Goal: Find specific page/section: Find specific page/section

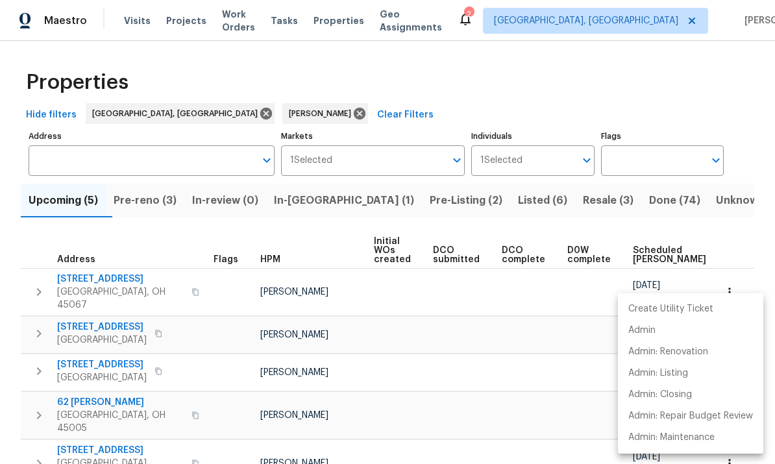
scroll to position [0, 93]
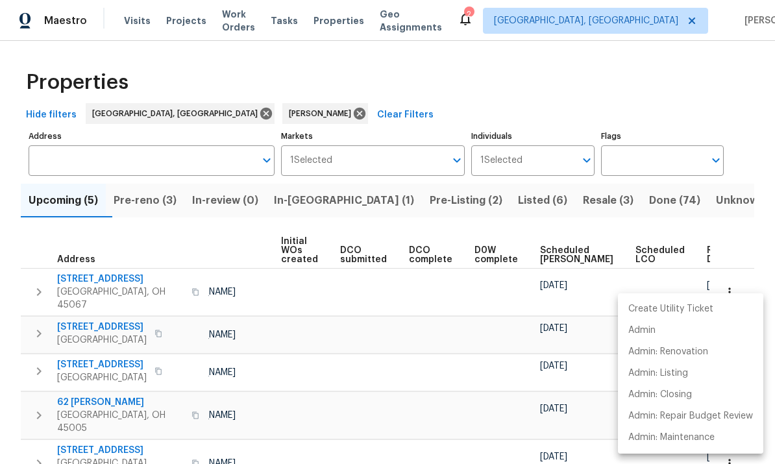
click at [740, 185] on div at bounding box center [387, 232] width 775 height 464
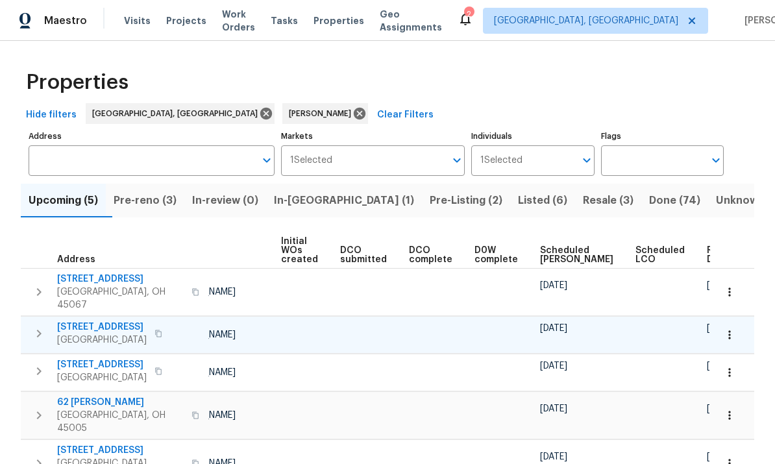
click at [731, 328] on icon "button" at bounding box center [729, 334] width 13 height 13
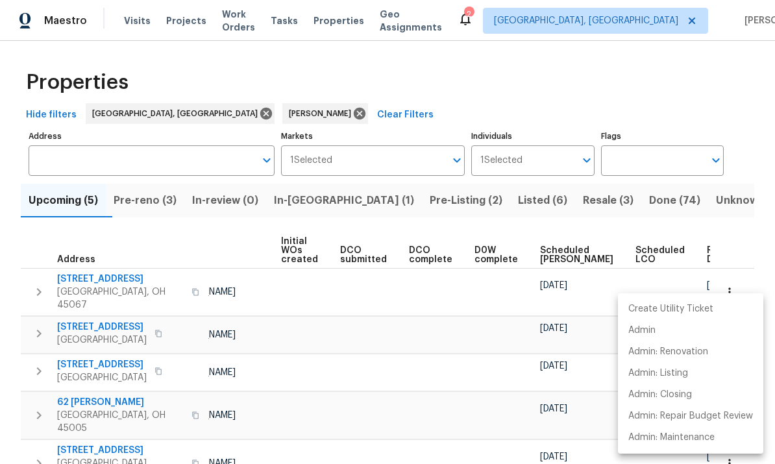
click at [47, 278] on div at bounding box center [387, 232] width 775 height 464
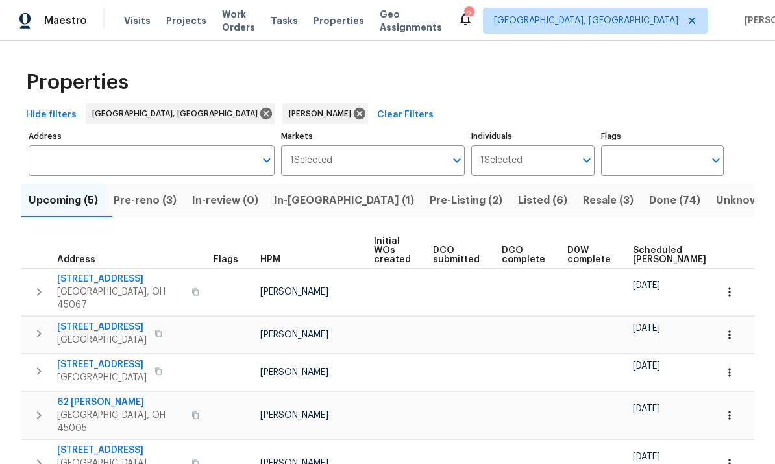
scroll to position [0, 0]
click at [81, 321] on span "[STREET_ADDRESS]" at bounding box center [102, 327] width 90 height 13
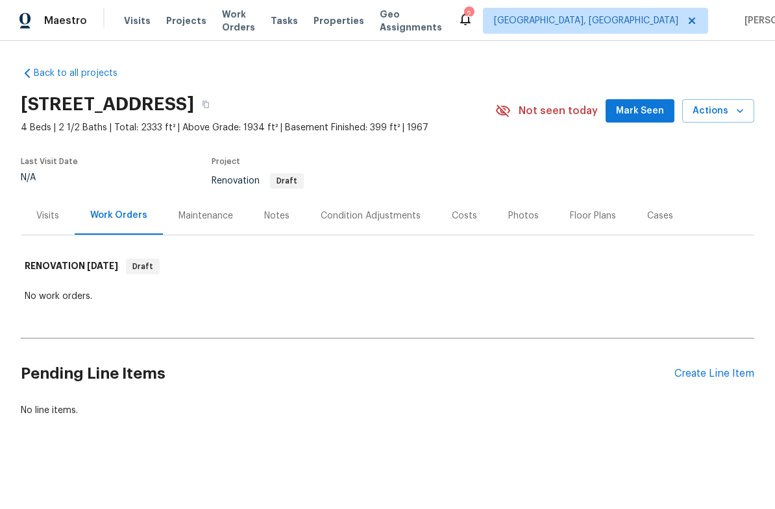
click at [347, 233] on div "Condition Adjustments" at bounding box center [370, 216] width 131 height 38
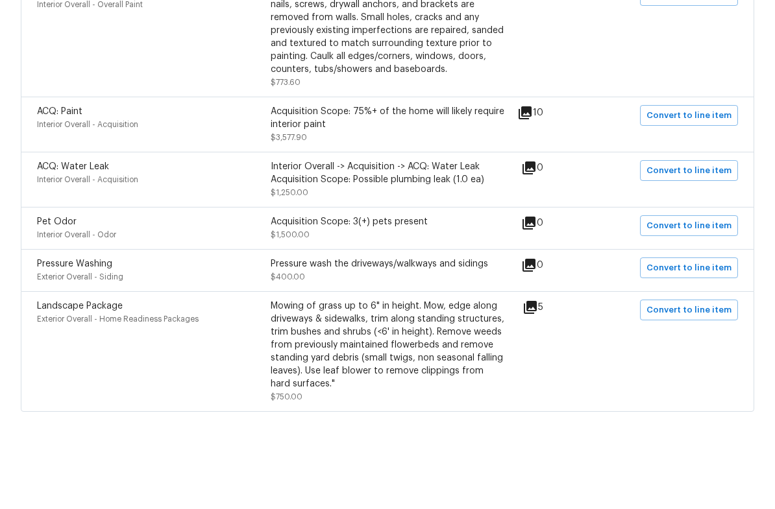
scroll to position [32, 0]
click at [533, 347] on icon at bounding box center [530, 353] width 13 height 13
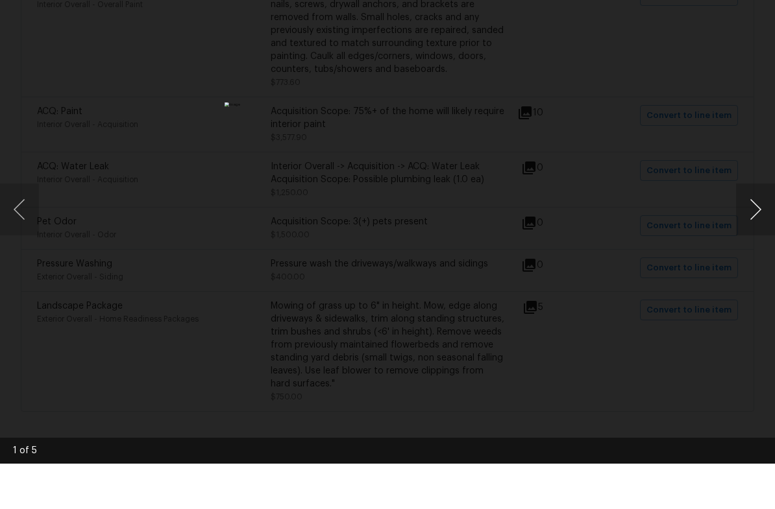
click at [742, 229] on button "Next image" at bounding box center [755, 255] width 39 height 52
click at [739, 229] on button "Next image" at bounding box center [755, 255] width 39 height 52
click at [746, 229] on button "Next image" at bounding box center [755, 255] width 39 height 52
click at [21, 229] on button "Previous image" at bounding box center [19, 255] width 39 height 52
click at [744, 229] on button "Next image" at bounding box center [755, 255] width 39 height 52
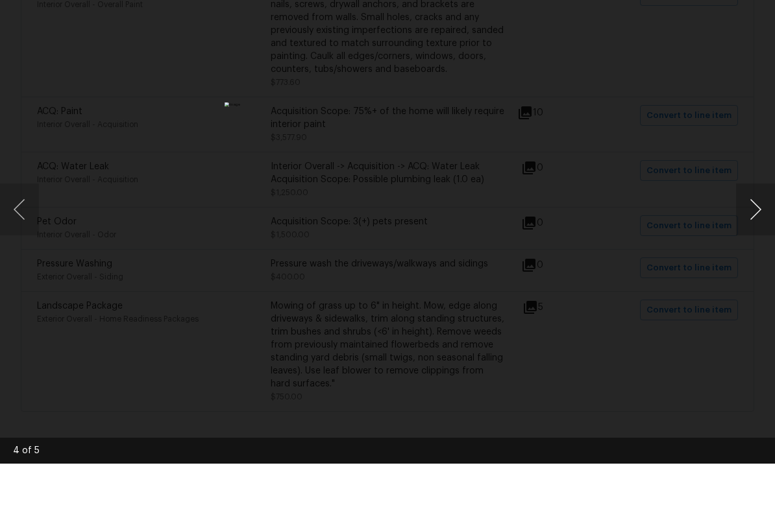
click at [753, 229] on button "Next image" at bounding box center [755, 255] width 39 height 52
click at [745, 229] on button "Next image" at bounding box center [755, 255] width 39 height 52
click at [748, 229] on button "Next image" at bounding box center [755, 255] width 39 height 52
click at [746, 229] on button "Next image" at bounding box center [755, 255] width 39 height 52
click at [750, 229] on button "Next image" at bounding box center [755, 255] width 39 height 52
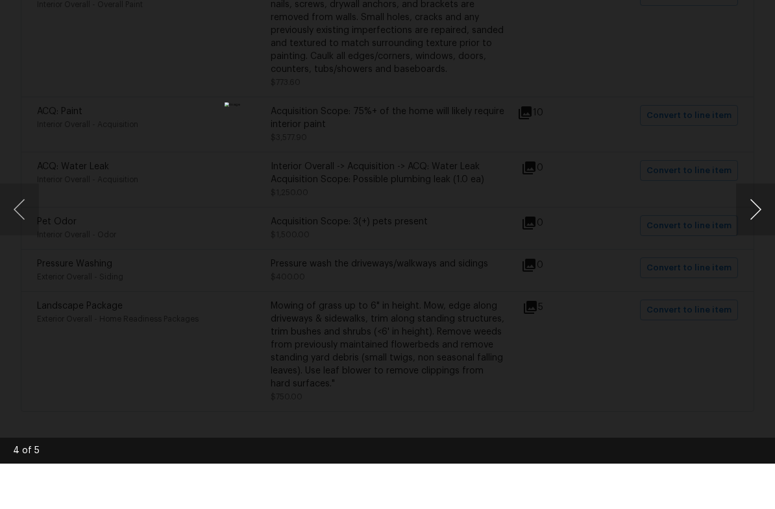
click at [748, 229] on button "Next image" at bounding box center [755, 255] width 39 height 52
click at [758, 229] on button "Next image" at bounding box center [755, 255] width 39 height 52
click at [754, 229] on button "Next image" at bounding box center [755, 255] width 39 height 52
click at [759, 229] on button "Next image" at bounding box center [755, 255] width 39 height 52
